Goal: Register for event/course

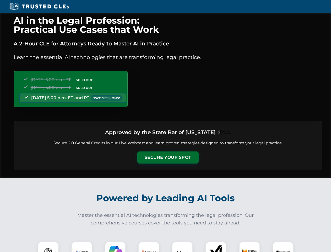
click at [168, 157] on button "Secure Your Spot" at bounding box center [167, 157] width 61 height 12
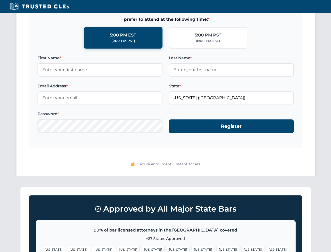
click at [241, 246] on span "[US_STATE]" at bounding box center [252, 249] width 23 height 8
